Goal: Find specific page/section: Find specific page/section

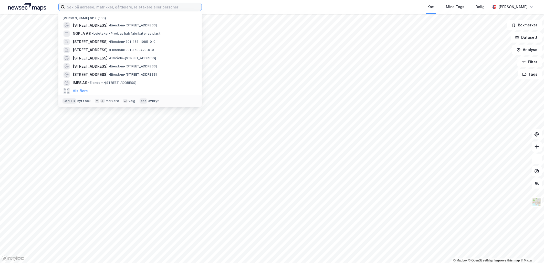
click at [79, 7] on input at bounding box center [133, 7] width 137 height 8
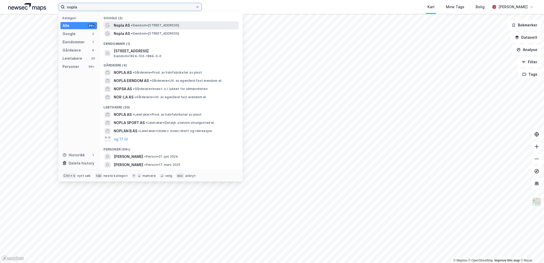
type input "nopla"
click at [122, 26] on span "Nopla AS" at bounding box center [122, 25] width 16 height 6
